Goal: Task Accomplishment & Management: Complete application form

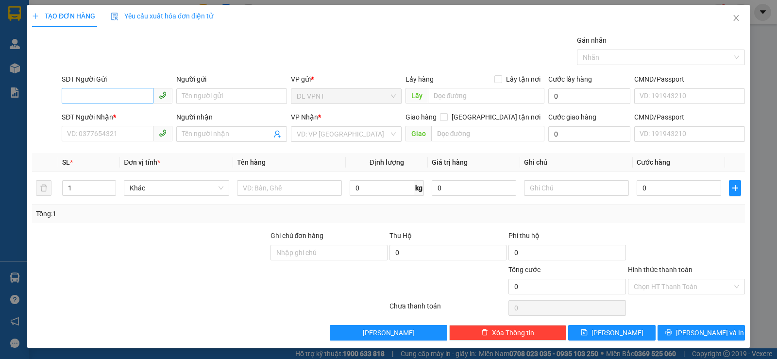
click at [131, 99] on input "SĐT Người Gửi" at bounding box center [108, 96] width 92 height 16
click at [114, 114] on div "0906589789 - YẾN" at bounding box center [116, 115] width 98 height 11
type input "0906589789"
type input "YẾN"
type input "0909859290"
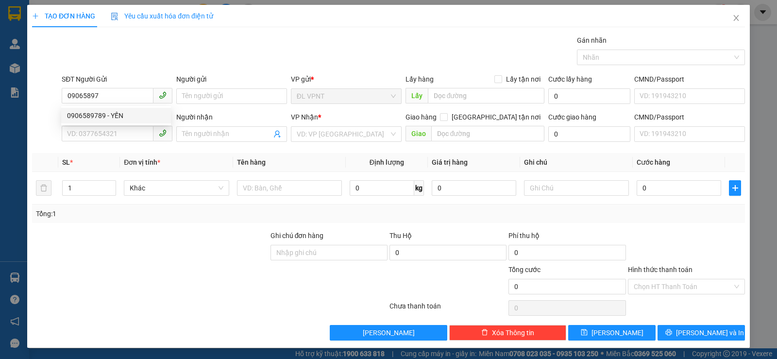
type input "CÚC"
type input "0906589789"
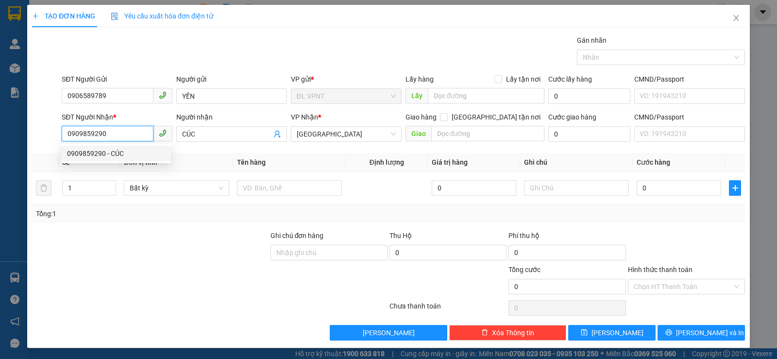
drag, startPoint x: 110, startPoint y: 135, endPoint x: 71, endPoint y: 135, distance: 38.9
click at [71, 135] on input "0909859290" at bounding box center [108, 134] width 92 height 16
type input "0"
click at [98, 171] on div "0938736912 - HÙNG" at bounding box center [116, 169] width 98 height 11
type input "0938736912"
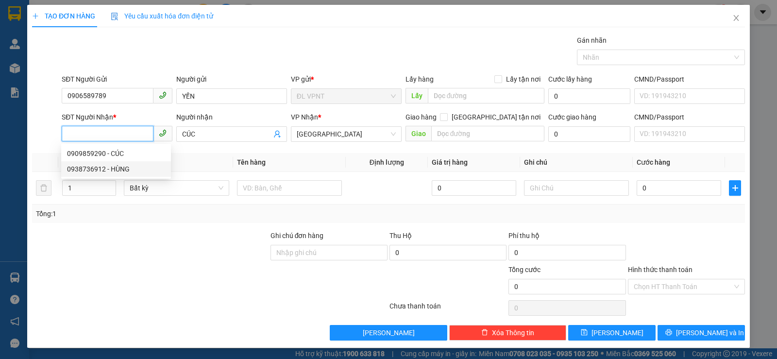
type input "HÙNG"
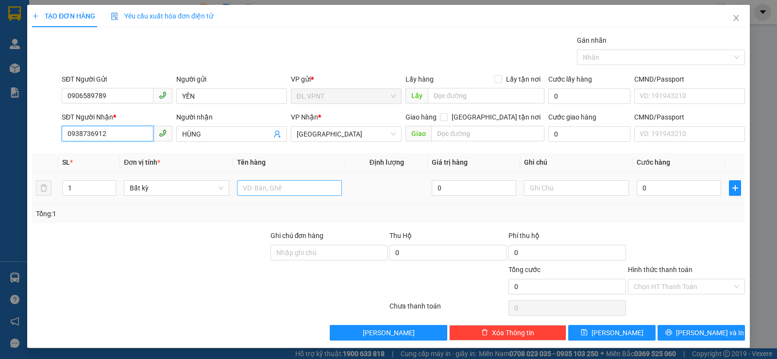
type input "0938736912"
click at [252, 190] on input "text" at bounding box center [289, 188] width 105 height 16
type input "1 TX"
click at [679, 188] on input "0" at bounding box center [679, 188] width 85 height 16
type input "8"
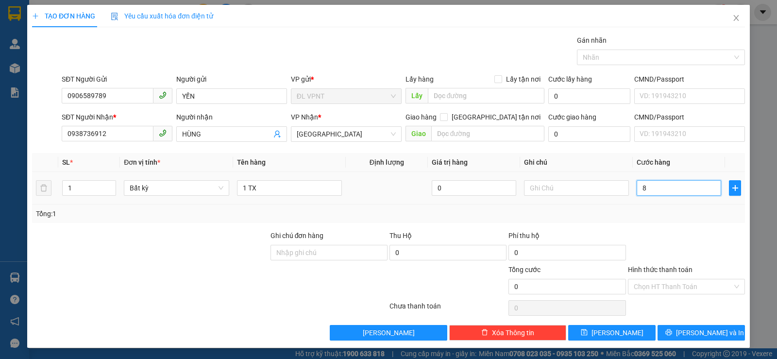
type input "8"
type input "80"
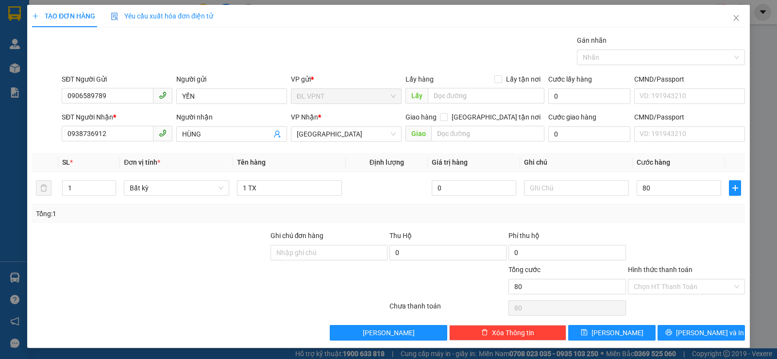
click at [676, 288] on input "Hình thức thanh toán" at bounding box center [683, 286] width 99 height 15
type input "80.000"
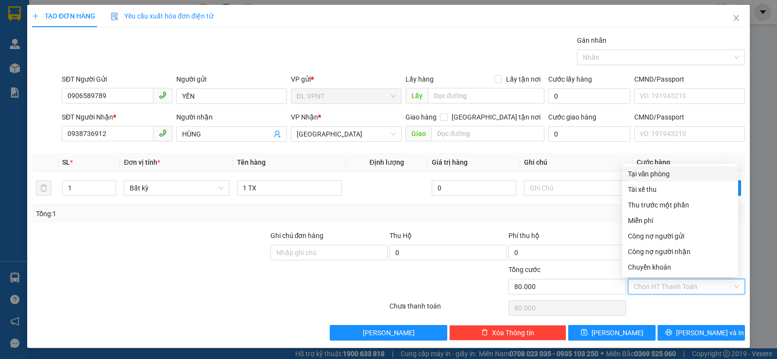
click at [669, 179] on div "Tại văn phòng" at bounding box center [680, 174] width 116 height 16
type input "0"
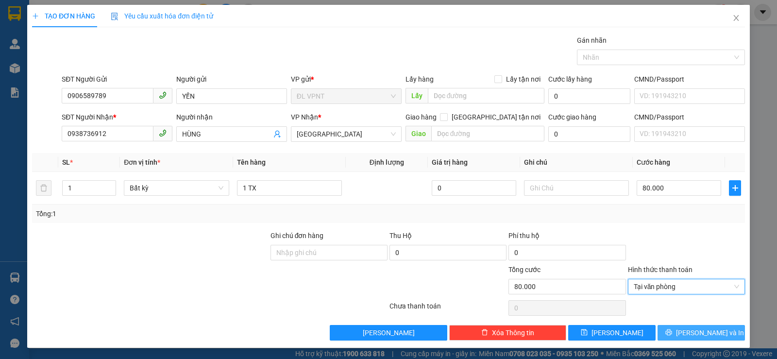
click at [705, 328] on span "[PERSON_NAME] và In" at bounding box center [710, 332] width 68 height 11
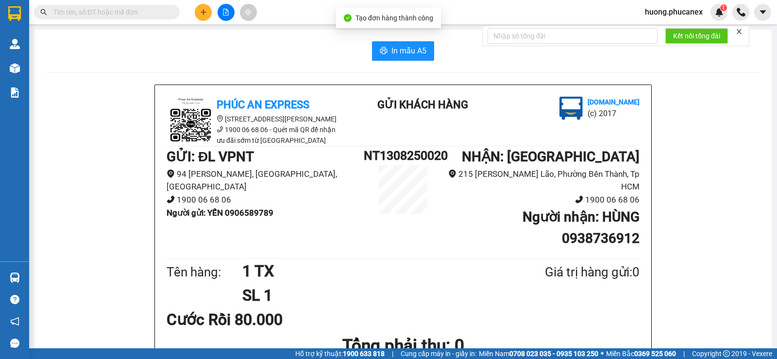
click at [364, 51] on div "In mẫu A5" at bounding box center [403, 50] width 714 height 19
click at [382, 51] on icon "printer" at bounding box center [384, 51] width 8 height 8
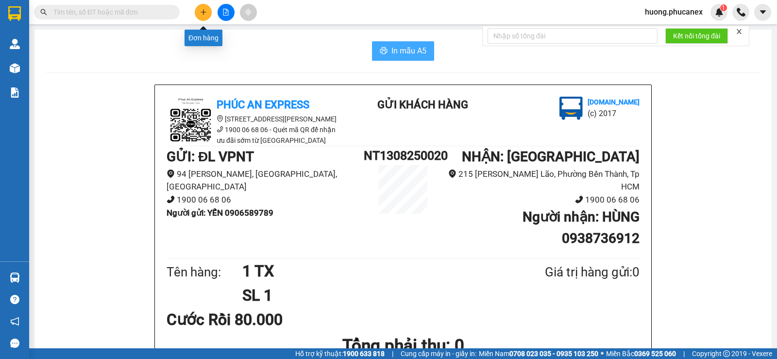
click at [202, 17] on button at bounding box center [203, 12] width 17 height 17
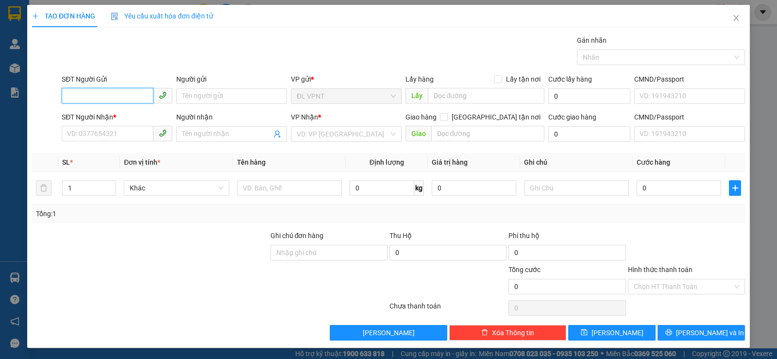
click at [121, 100] on input "SĐT Người Gửi" at bounding box center [108, 96] width 92 height 16
click at [115, 115] on div "0706119172 - CHÂU" at bounding box center [116, 115] width 98 height 11
type input "0706119172"
type input "CHÂU"
type input "056091001975"
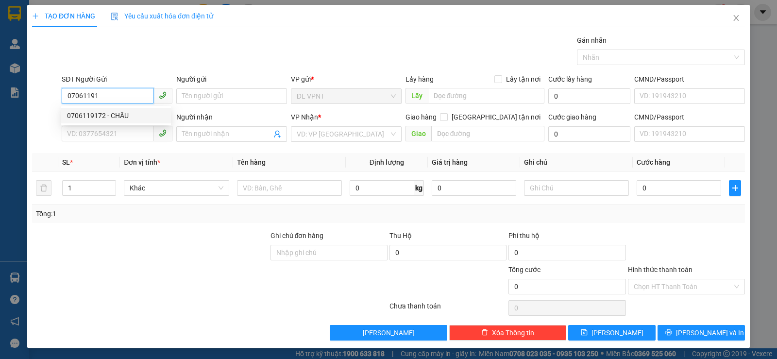
type input "0792622651"
type input "THÁI"
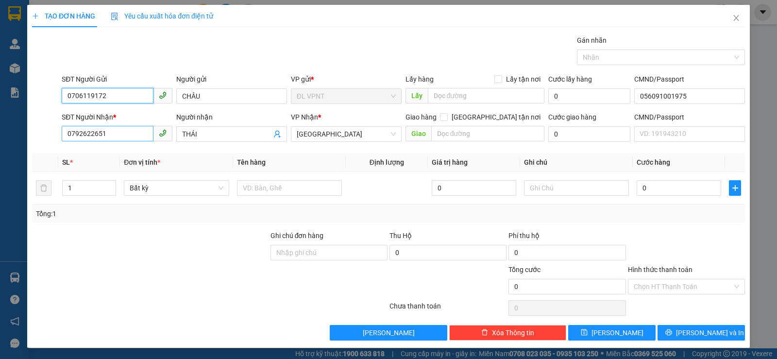
type input "0706119172"
drag, startPoint x: 110, startPoint y: 137, endPoint x: 4, endPoint y: 131, distance: 106.1
click at [4, 131] on div "TẠO ĐƠN HÀNG Yêu cầu xuất hóa đơn điện tử Transit Pickup Surcharge Ids Transit …" at bounding box center [388, 179] width 777 height 359
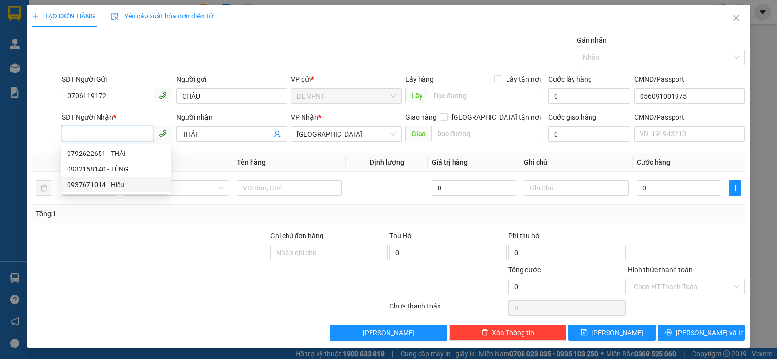
click at [103, 187] on div "0937671014 - Hiếu" at bounding box center [116, 184] width 98 height 11
type input "0937671014"
type input "Hiếu"
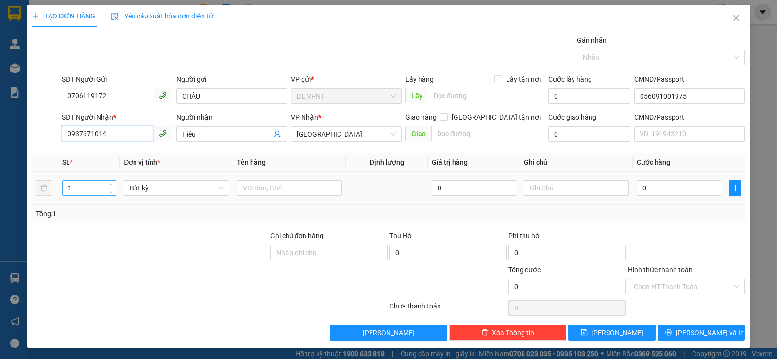
type input "0937671014"
drag, startPoint x: 85, startPoint y: 189, endPoint x: 11, endPoint y: 178, distance: 74.7
click at [14, 178] on div "TẠO ĐƠN HÀNG Yêu cầu xuất hóa đơn điện tử Transit Pickup Surcharge Ids Transit …" at bounding box center [388, 179] width 777 height 359
type input "2"
click at [287, 188] on input "text" at bounding box center [289, 188] width 105 height 16
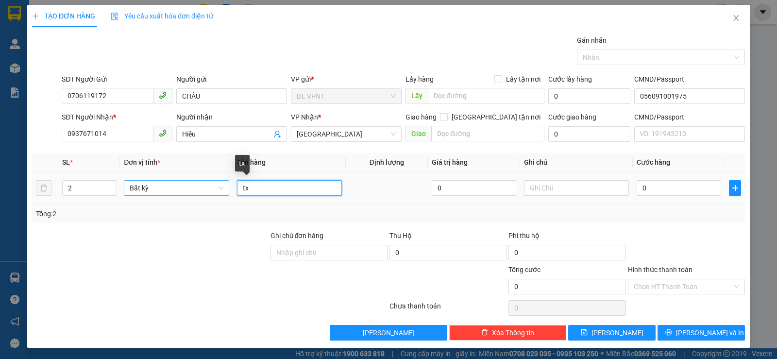
drag, startPoint x: 253, startPoint y: 190, endPoint x: 220, endPoint y: 185, distance: 33.9
click at [220, 185] on tr "2 Bất kỳ tx 0 0" at bounding box center [388, 188] width 713 height 33
click at [275, 183] on input "2 tx" at bounding box center [289, 188] width 105 height 16
type input "2 TX"
click at [649, 186] on input "0" at bounding box center [679, 188] width 85 height 16
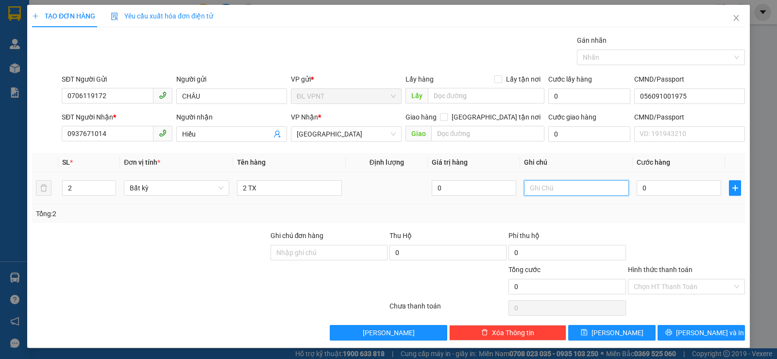
click at [556, 191] on input "text" at bounding box center [576, 188] width 105 height 16
click at [558, 189] on input "ckmb:" at bounding box center [576, 188] width 105 height 16
paste input "[DATE] 17:10"
type input "ckmb: [DATE] 17:10"
click at [657, 189] on input "0" at bounding box center [679, 188] width 85 height 16
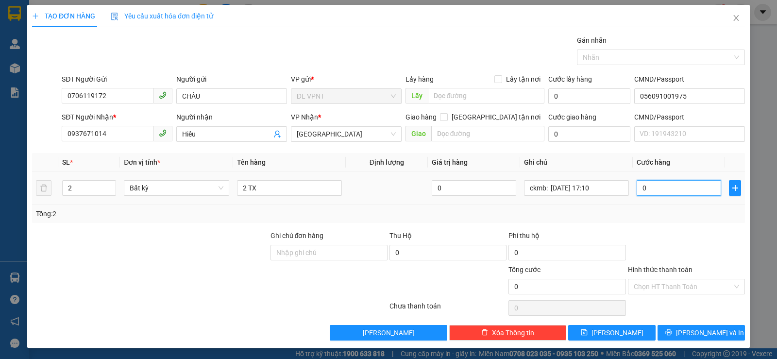
type input "3"
type input "0"
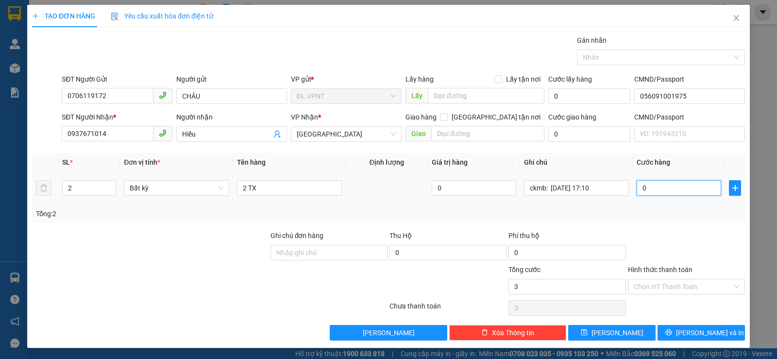
type input "0"
type input "09"
type input "9"
type input "090"
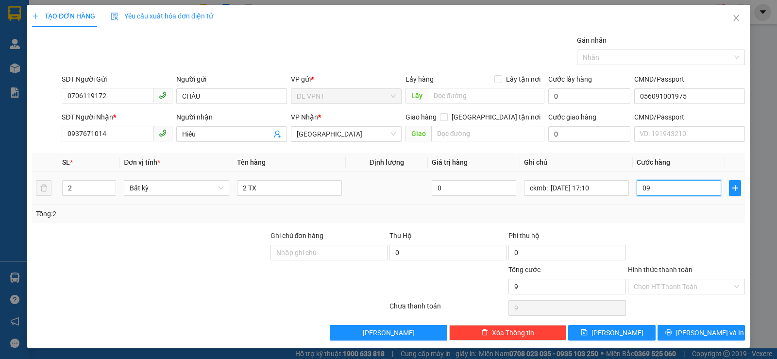
type input "90"
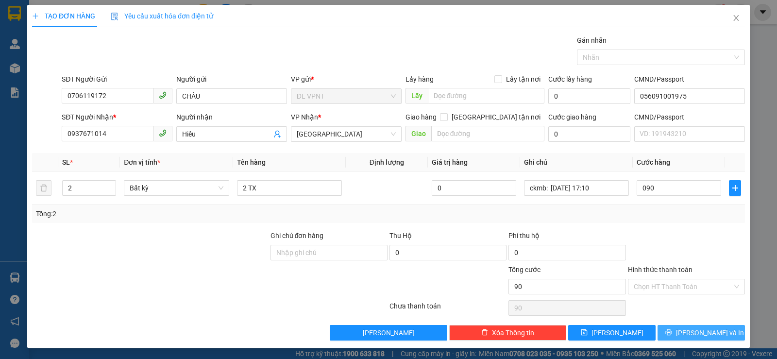
click at [674, 328] on button "[PERSON_NAME] và In" at bounding box center [701, 333] width 87 height 16
type input "90.000"
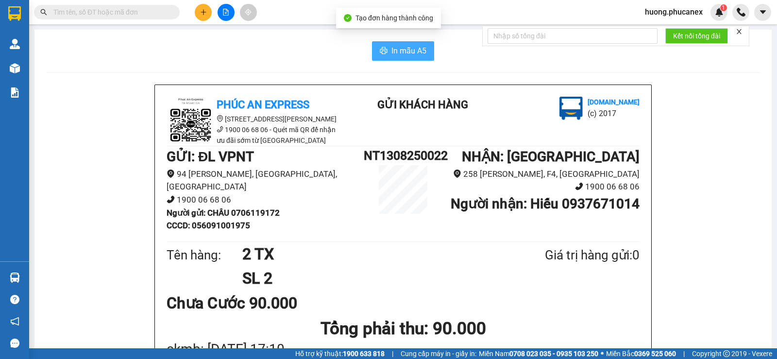
click at [398, 51] on span "In mẫu A5" at bounding box center [408, 51] width 35 height 12
